Goal: Task Accomplishment & Management: Complete application form

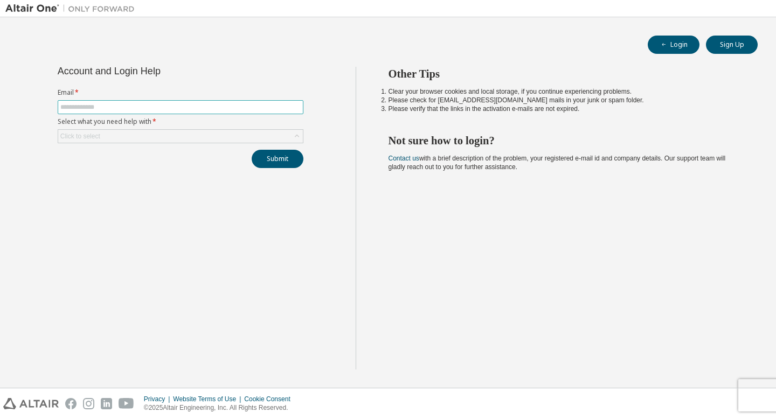
click at [252, 106] on input "text" at bounding box center [180, 107] width 240 height 9
type input "**********"
click at [200, 135] on div "Click to select" at bounding box center [180, 136] width 245 height 13
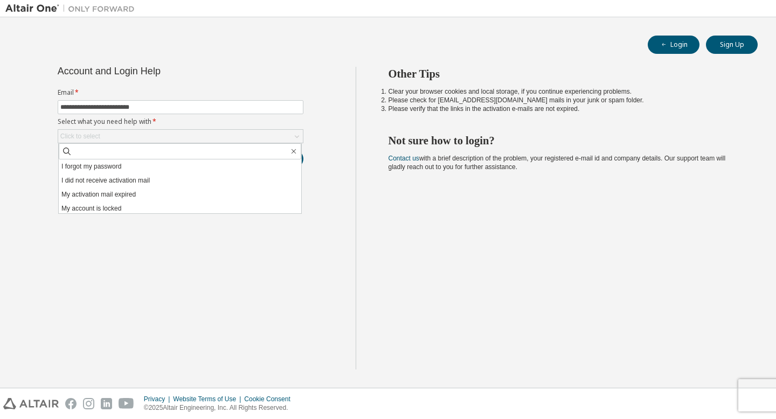
click at [175, 165] on li "I forgot my password" at bounding box center [180, 167] width 243 height 14
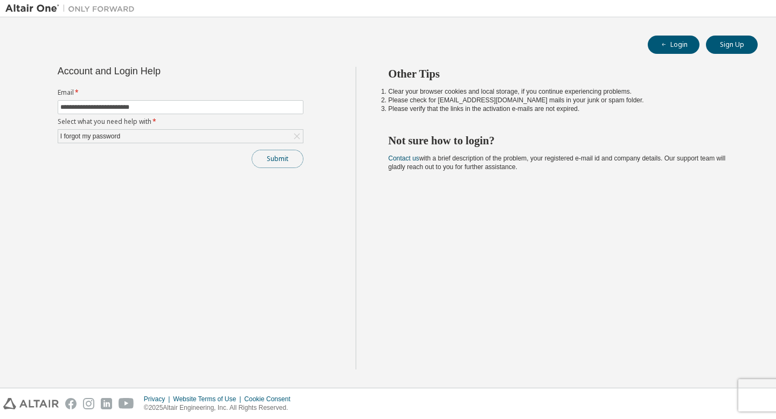
click at [274, 162] on button "Submit" at bounding box center [278, 159] width 52 height 18
click at [273, 160] on button "Submit" at bounding box center [278, 159] width 52 height 18
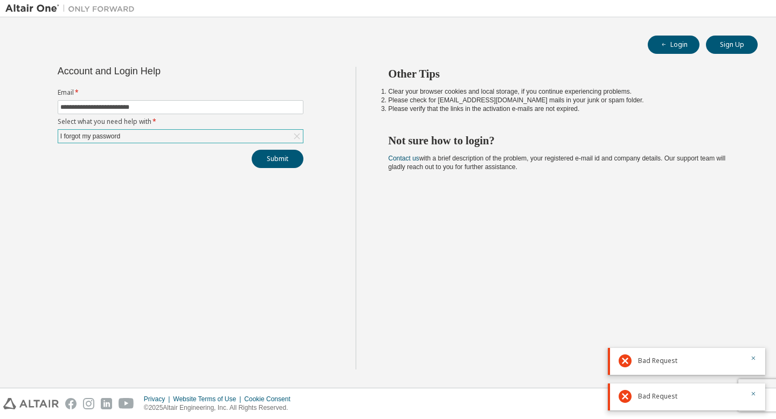
click at [277, 130] on div "I forgot my password" at bounding box center [180, 136] width 245 height 13
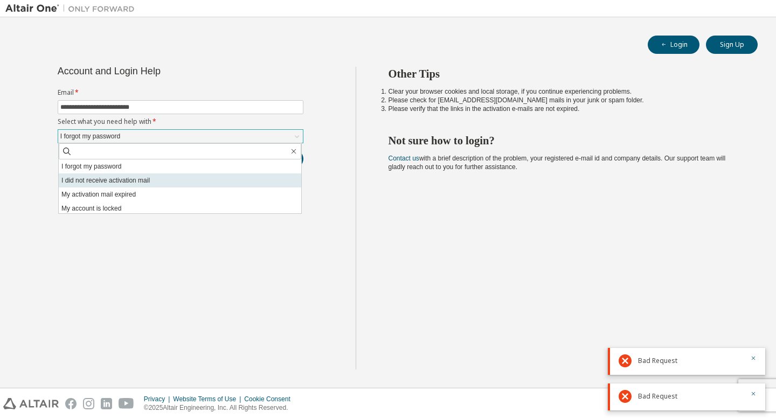
click at [252, 177] on li "I did not receive activation mail" at bounding box center [180, 181] width 243 height 14
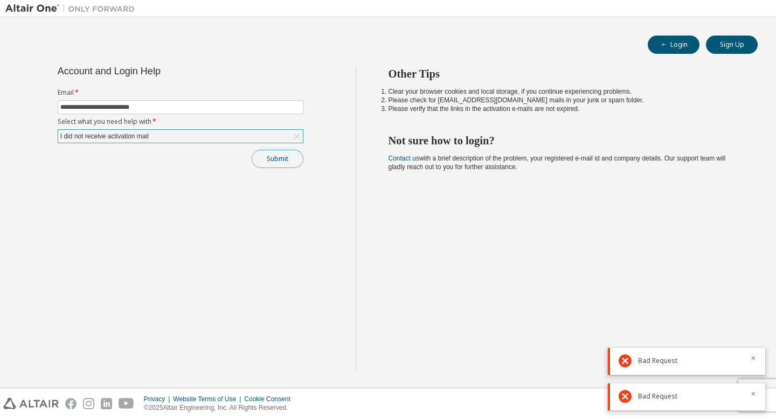
click at [278, 158] on button "Submit" at bounding box center [278, 159] width 52 height 18
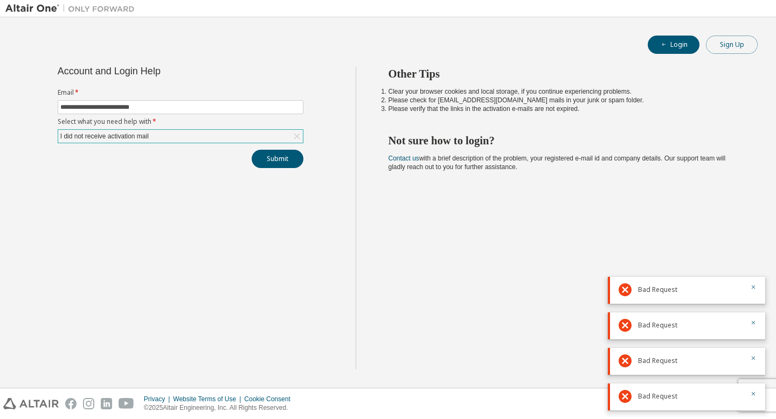
click at [738, 38] on button "Sign Up" at bounding box center [732, 45] width 52 height 18
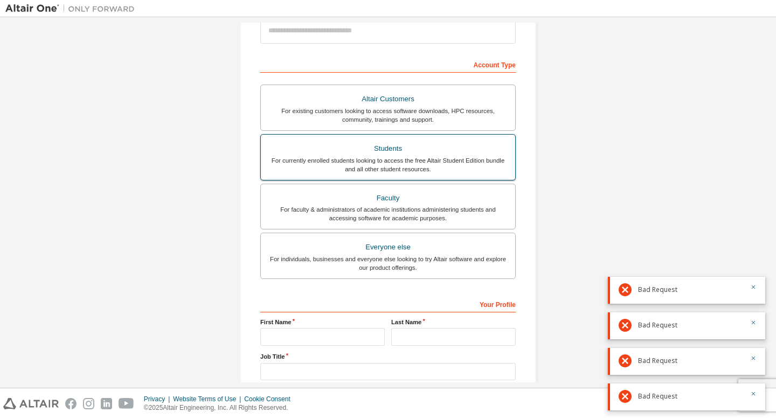
scroll to position [142, 0]
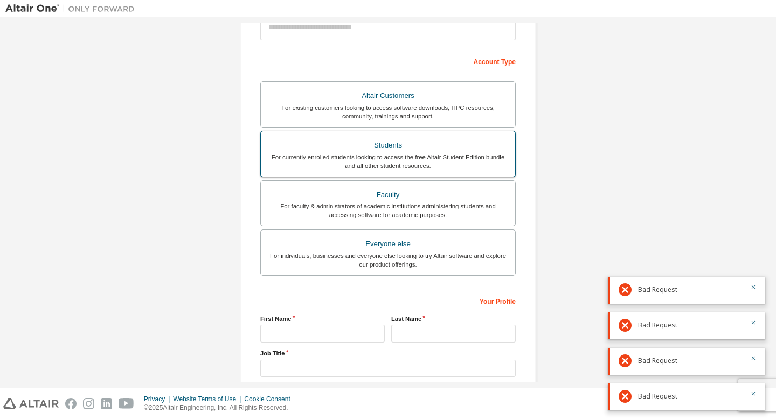
click at [411, 155] on div "For currently enrolled students looking to access the free Altair Student Editi…" at bounding box center [387, 161] width 241 height 17
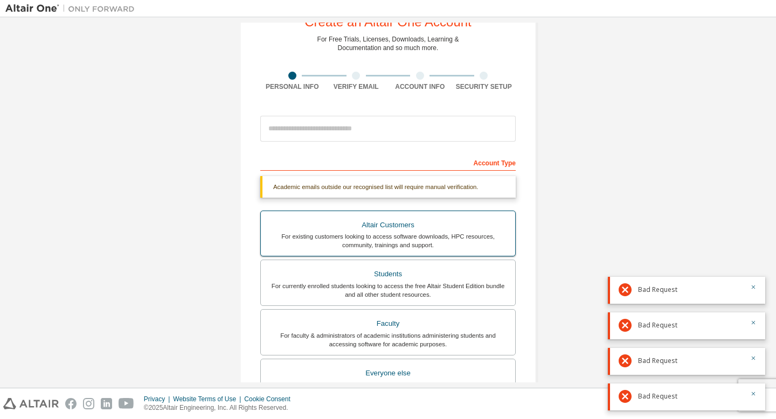
scroll to position [38, 0]
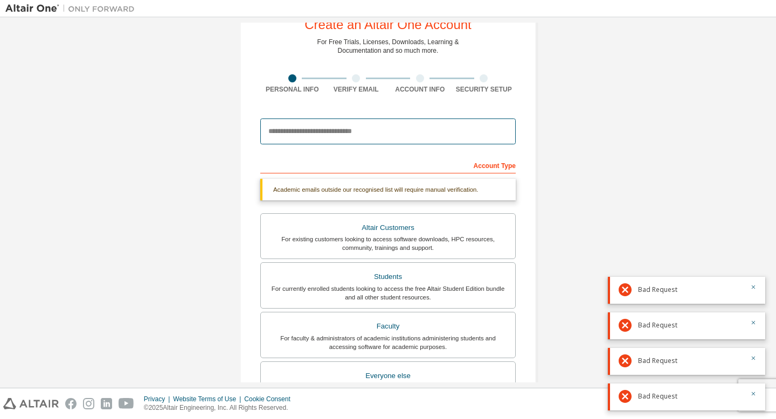
click at [405, 124] on input "email" at bounding box center [388, 132] width 256 height 26
type input "**********"
click at [578, 183] on div "**********" at bounding box center [387, 284] width 765 height 599
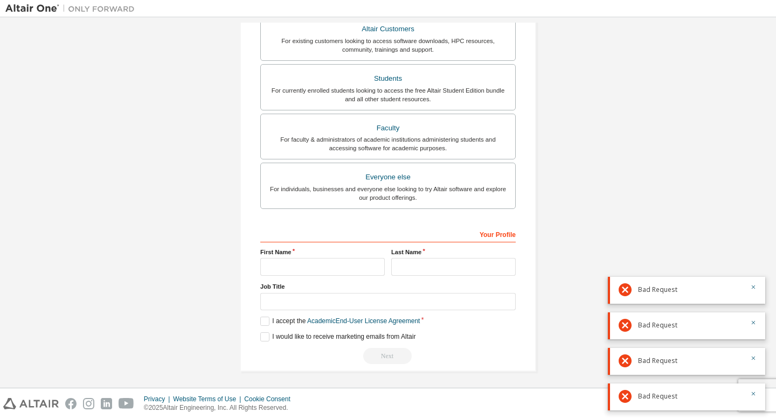
scroll to position [211, 0]
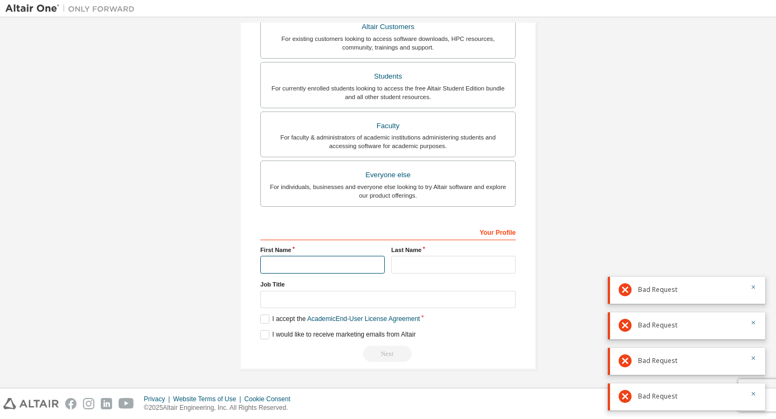
click at [312, 267] on input "text" at bounding box center [322, 265] width 125 height 18
type input "**********"
click at [405, 265] on input "text" at bounding box center [453, 265] width 125 height 18
type input "********"
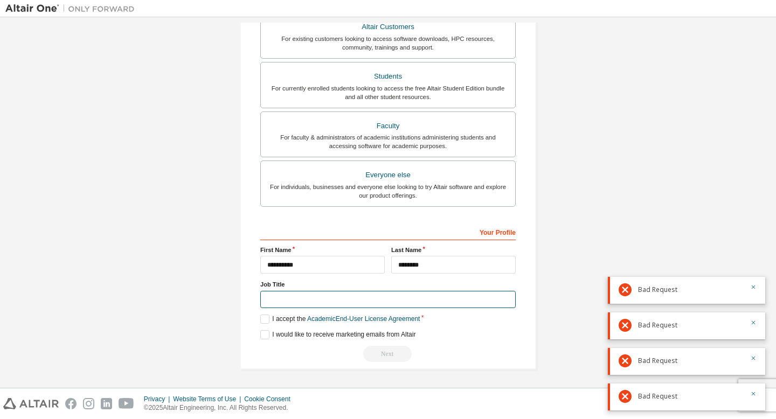
click at [434, 296] on input "text" at bounding box center [388, 300] width 256 height 18
type input "*"
type input "*******"
click at [263, 320] on label "I accept the Academic End-User License Agreement" at bounding box center [340, 319] width 160 height 9
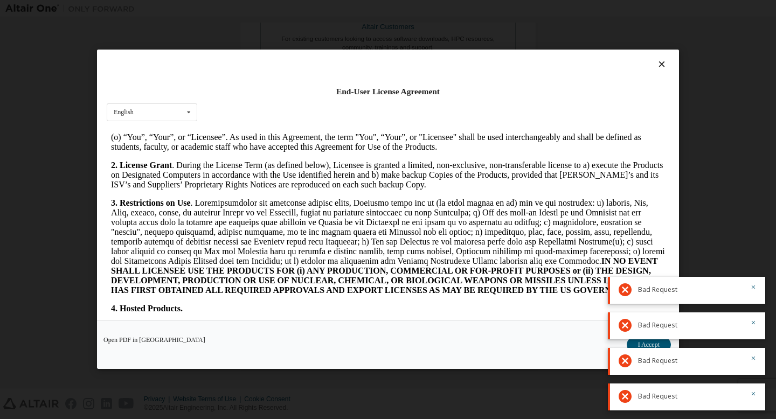
scroll to position [868, 0]
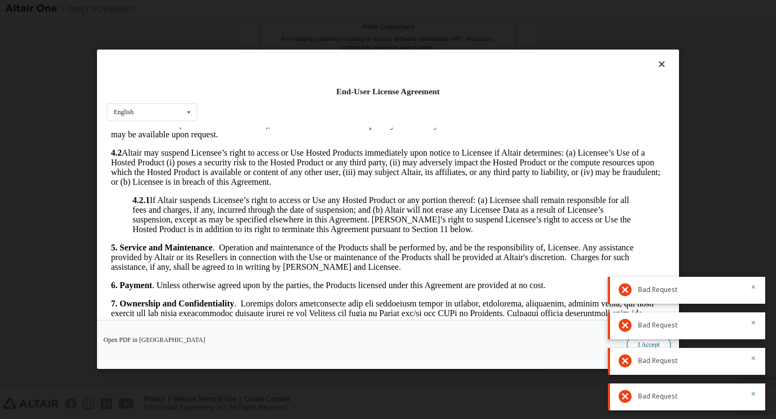
click at [651, 344] on button "I Accept" at bounding box center [649, 345] width 44 height 16
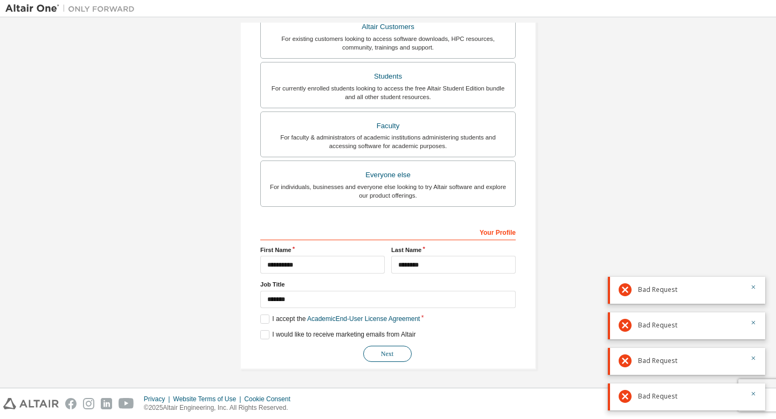
click at [396, 351] on button "Next" at bounding box center [387, 354] width 49 height 16
click at [755, 291] on button "button" at bounding box center [753, 289] width 6 height 10
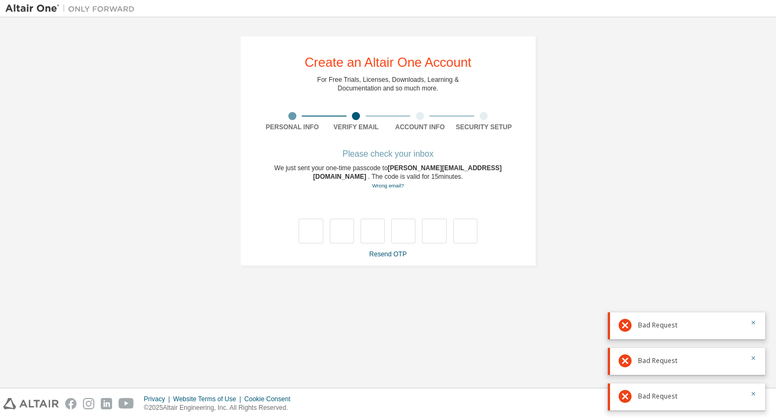
click at [755, 310] on button "button" at bounding box center [753, 315] width 6 height 10
click at [755, 324] on icon "button" at bounding box center [753, 323] width 6 height 6
click at [751, 362] on button "button" at bounding box center [753, 360] width 6 height 10
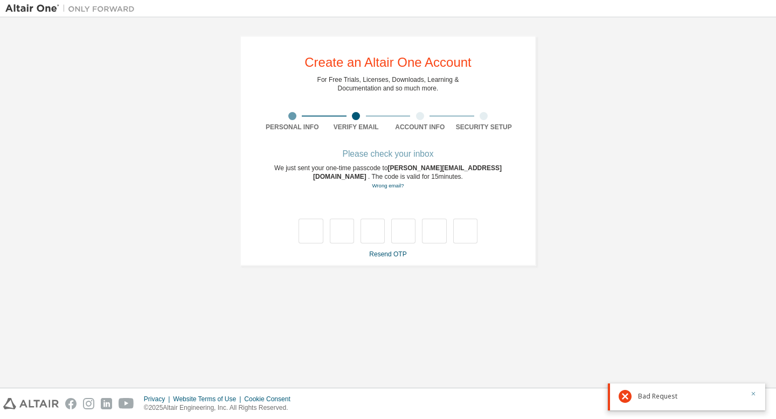
click at [756, 394] on icon "button" at bounding box center [753, 394] width 6 height 6
click at [315, 233] on input "text" at bounding box center [311, 231] width 24 height 25
type input "*"
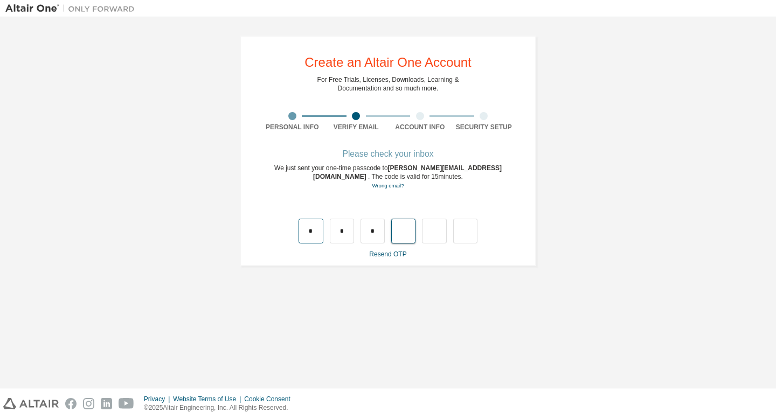
type input "*"
